Goal: Information Seeking & Learning: Learn about a topic

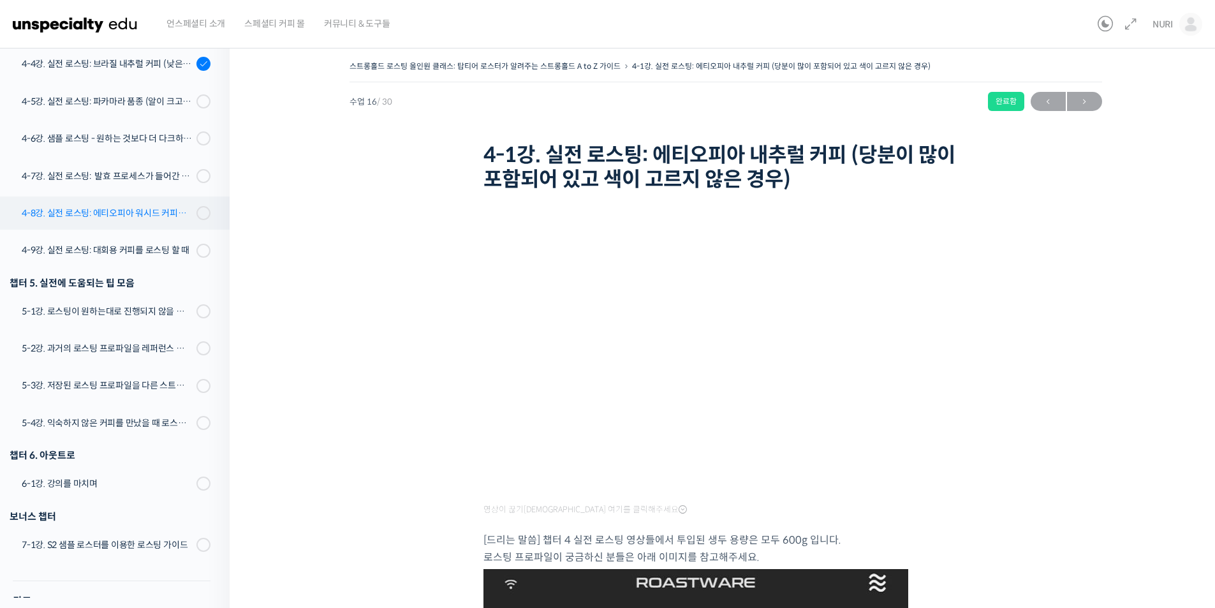
scroll to position [837, 0]
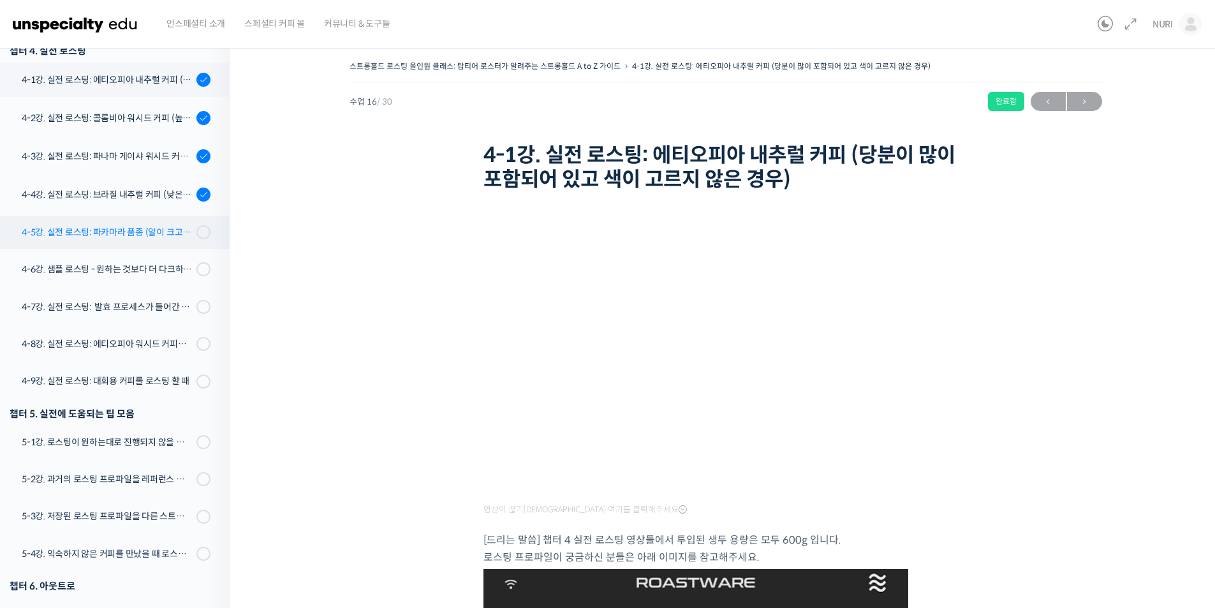
click at [132, 235] on div "4-5강. 실전 로스팅: 파카마라 품종 (알이 크고 산지에서 건조가 고르게 되기 힘든 경우)" at bounding box center [107, 232] width 171 height 14
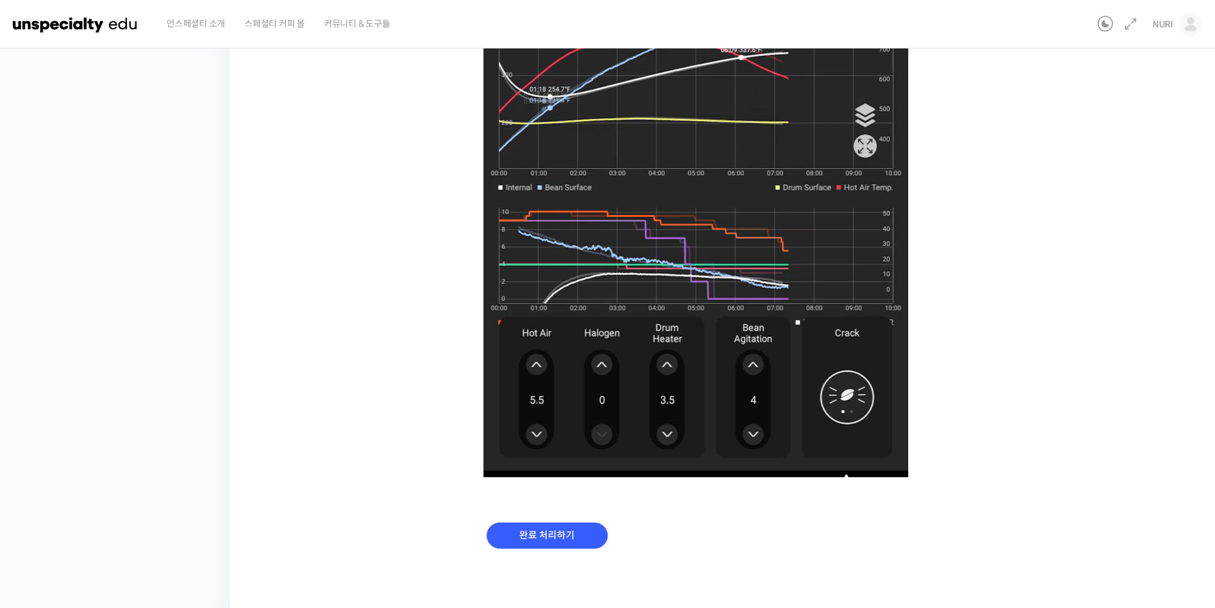
scroll to position [735, 0]
click at [552, 543] on input "완료 처리하기" at bounding box center [547, 535] width 121 height 26
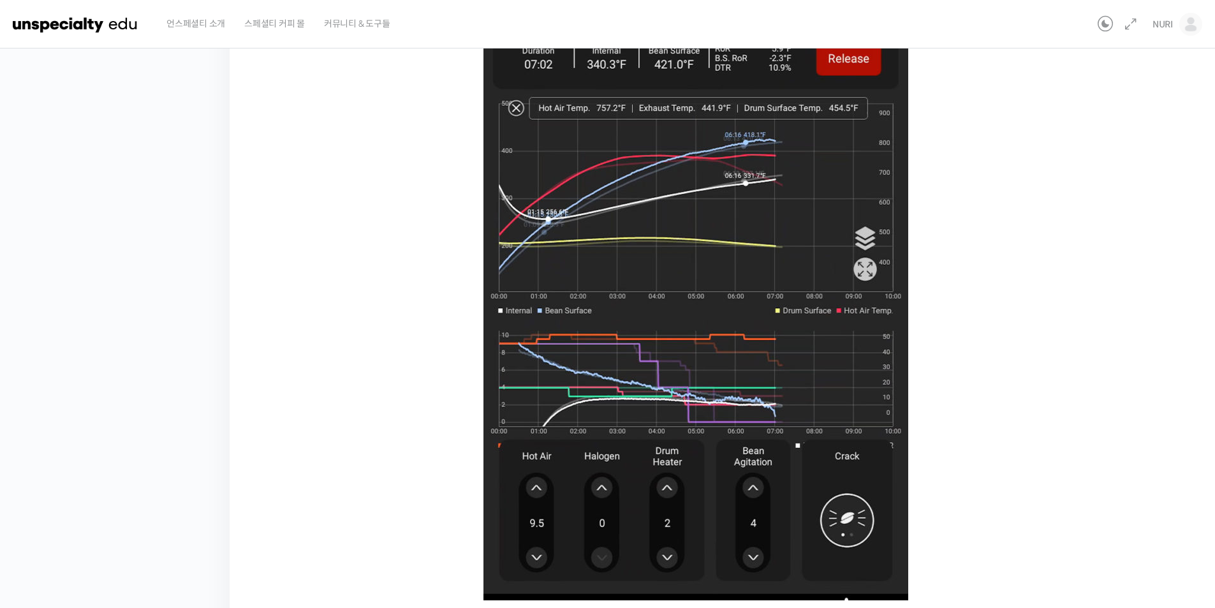
scroll to position [735, 0]
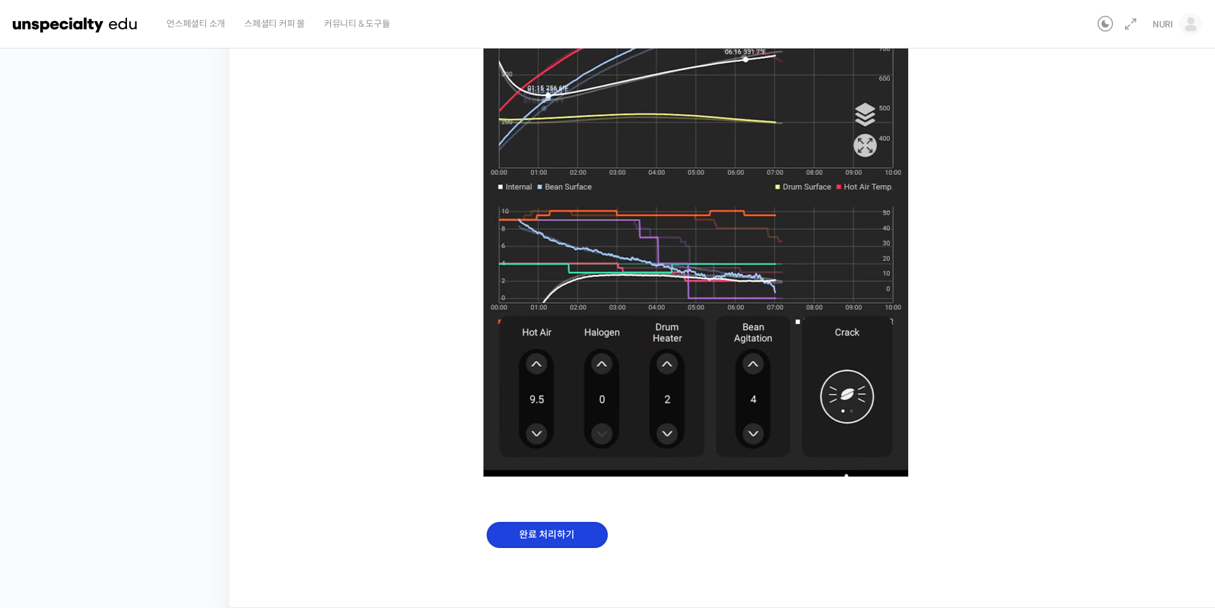
click at [560, 530] on input "완료 처리하기" at bounding box center [547, 535] width 121 height 26
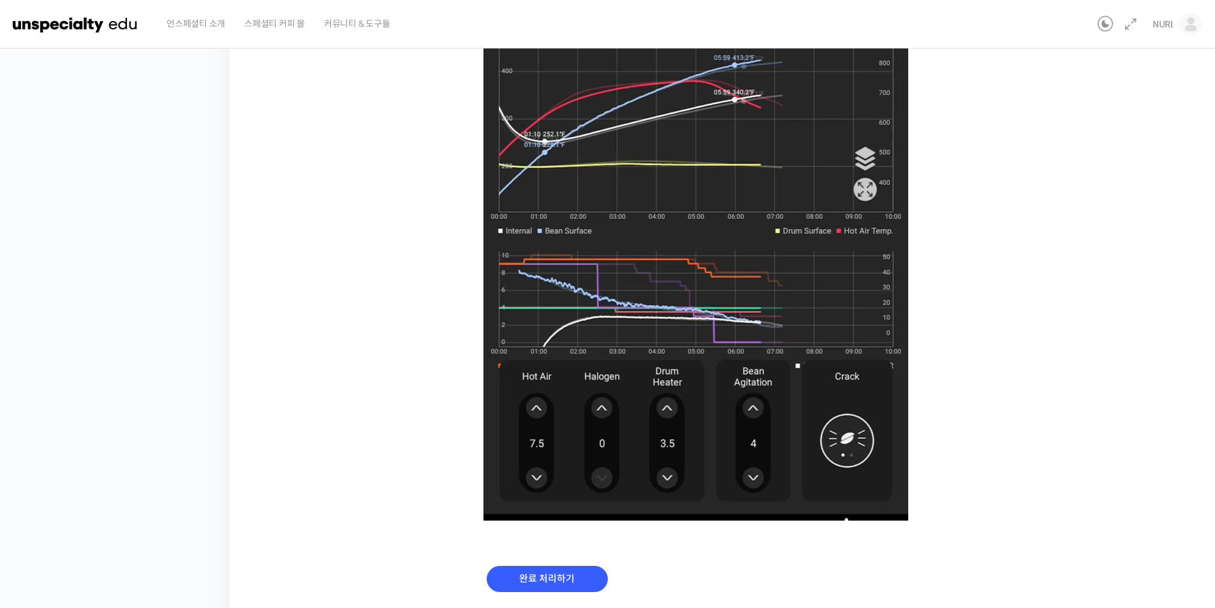
scroll to position [735, 0]
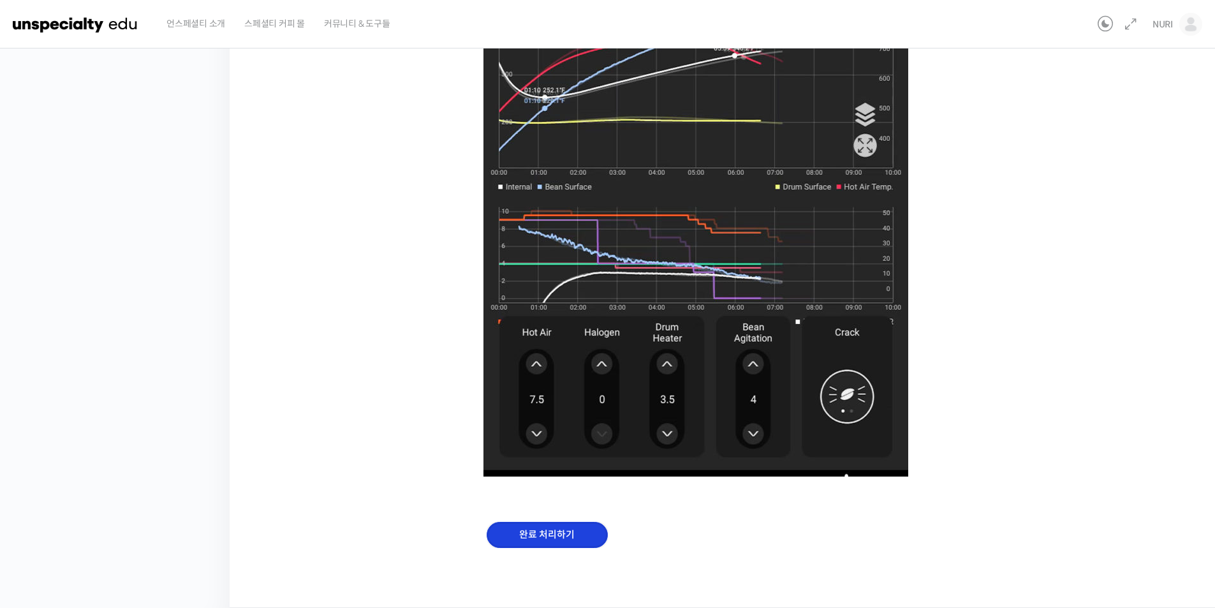
click at [554, 532] on input "완료 처리하기" at bounding box center [547, 535] width 121 height 26
